Goal: Task Accomplishment & Management: Manage account settings

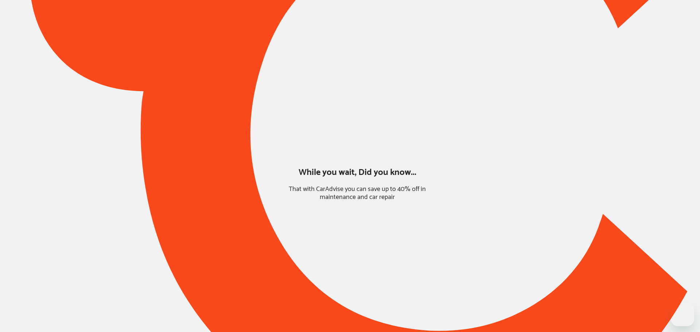
type input "*****"
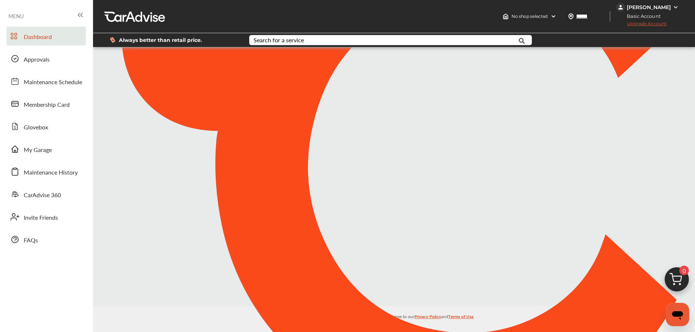
click at [650, 10] on div "[PERSON_NAME]" at bounding box center [649, 7] width 44 height 7
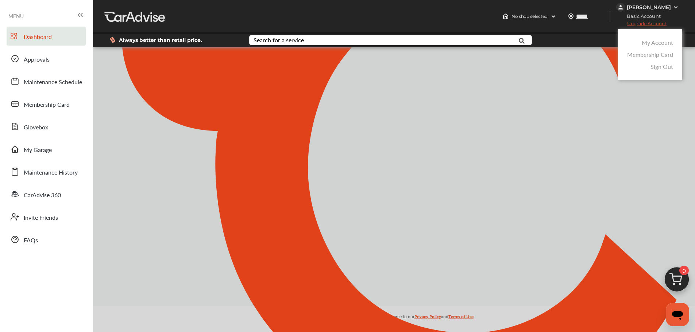
click at [650, 42] on link "My Account" at bounding box center [657, 42] width 31 height 8
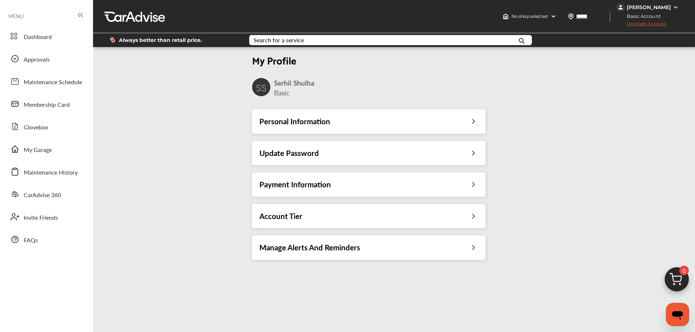
click at [284, 190] on div "Payment Information" at bounding box center [368, 185] width 233 height 24
click at [283, 183] on h3 "Payment Information" at bounding box center [295, 184] width 72 height 9
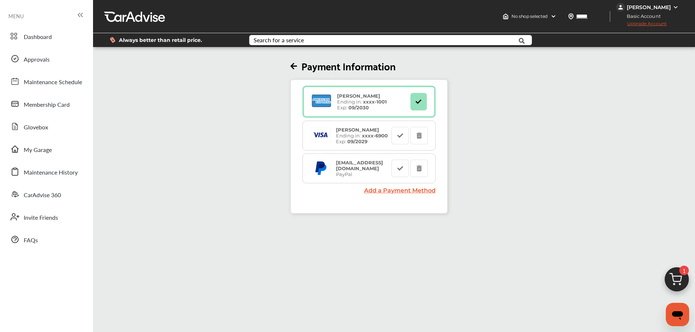
click at [664, 25] on span "Upgrade Account" at bounding box center [641, 25] width 50 height 9
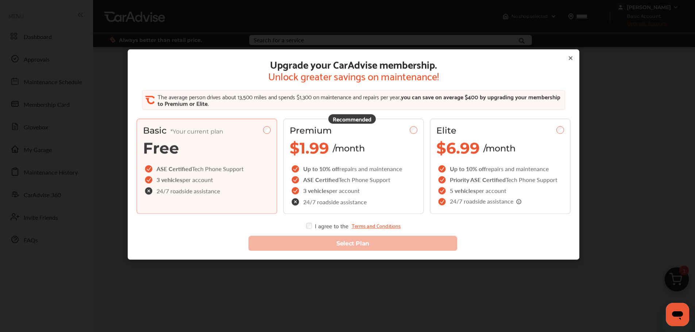
click at [308, 147] on span "$1.99" at bounding box center [309, 148] width 39 height 19
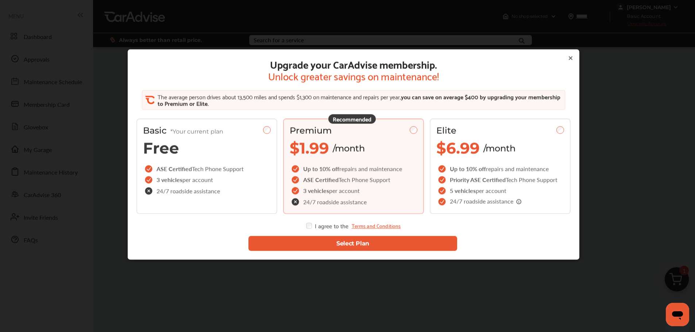
click at [315, 245] on button "Select Plan" at bounding box center [352, 243] width 209 height 15
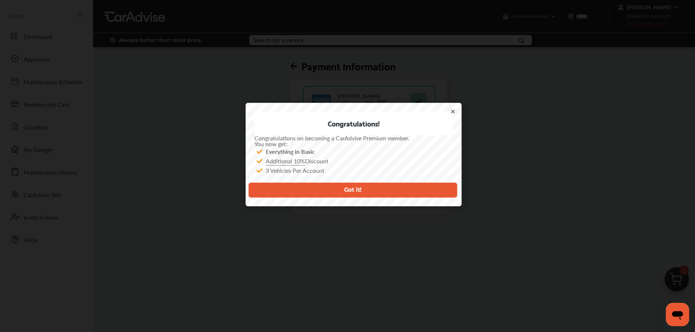
click at [300, 195] on button "Got it!" at bounding box center [352, 190] width 209 height 15
